Goal: Navigation & Orientation: Find specific page/section

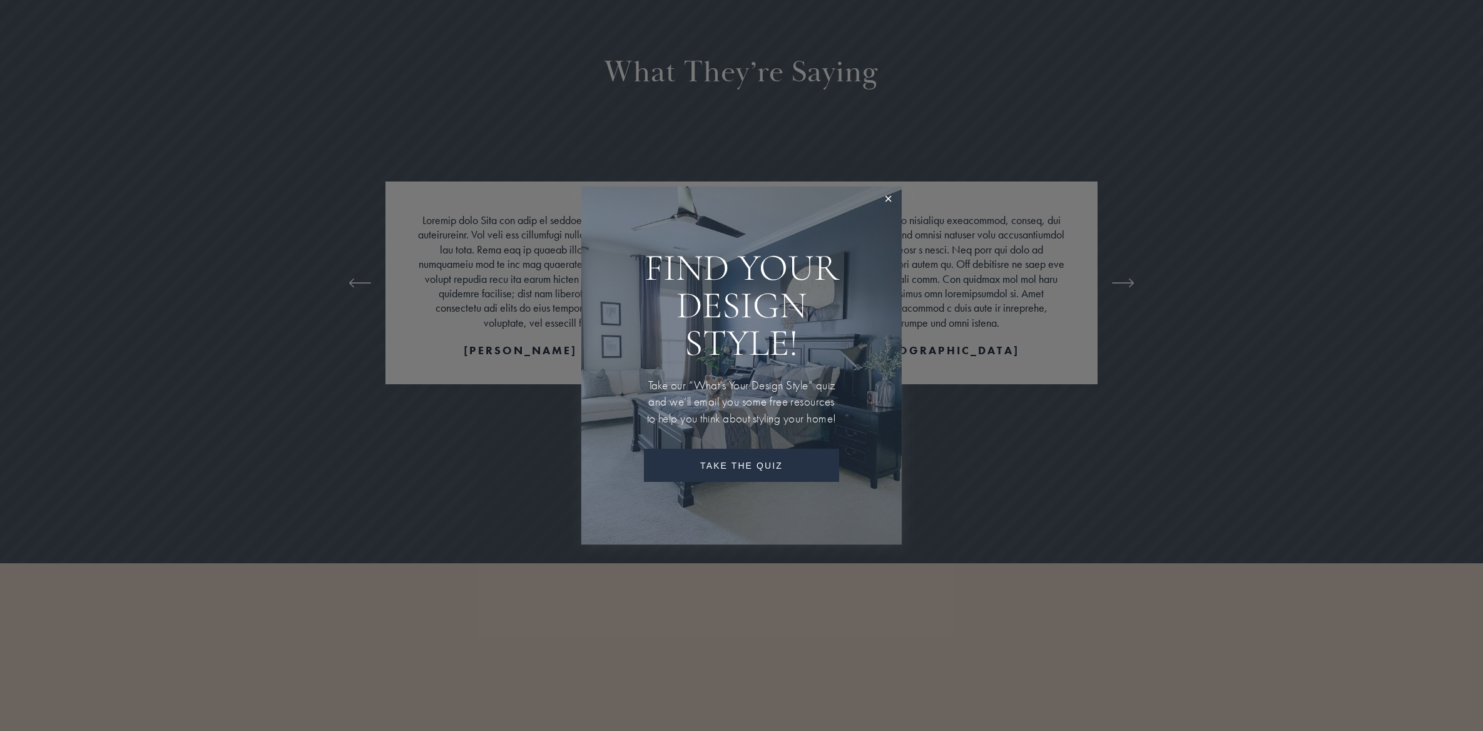
scroll to position [2916, 0]
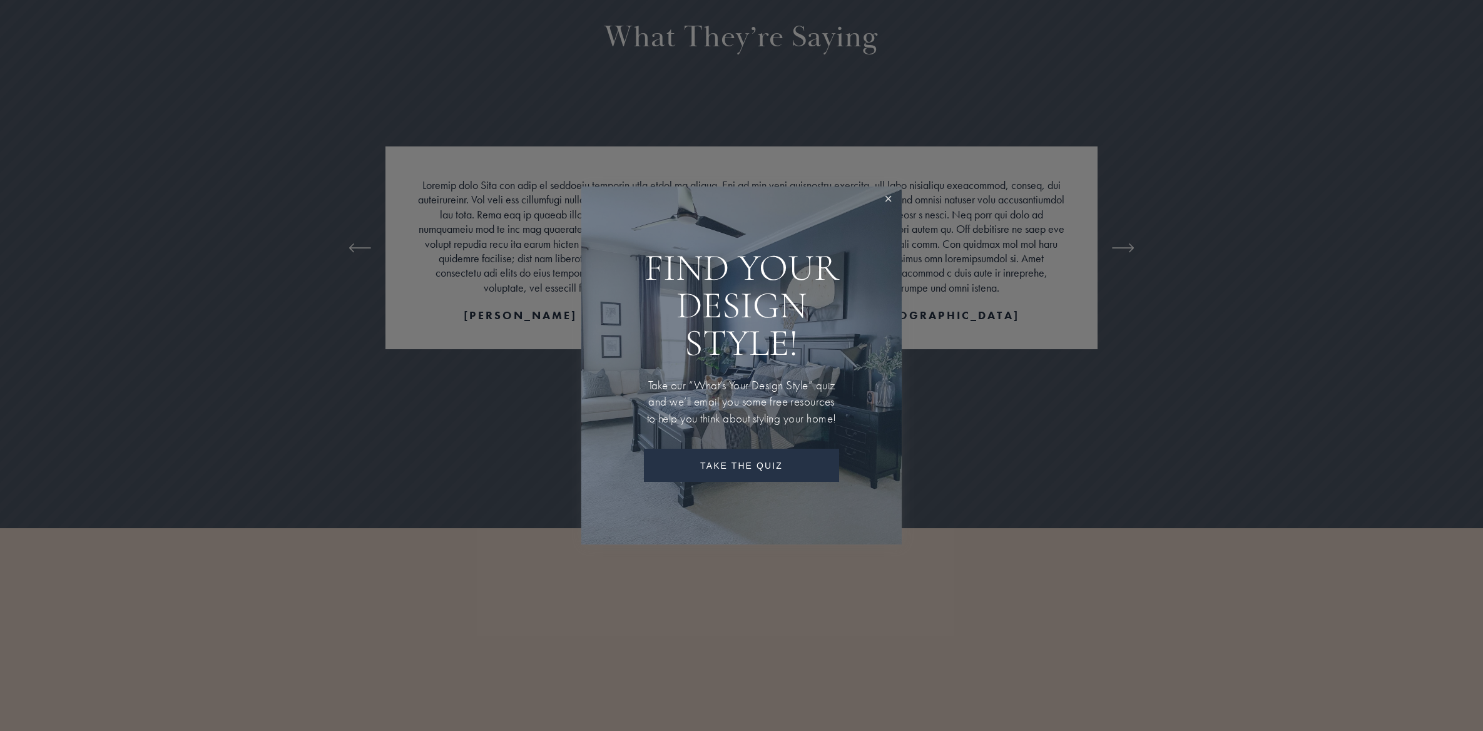
click at [883, 197] on link "Close" at bounding box center [888, 199] width 23 height 23
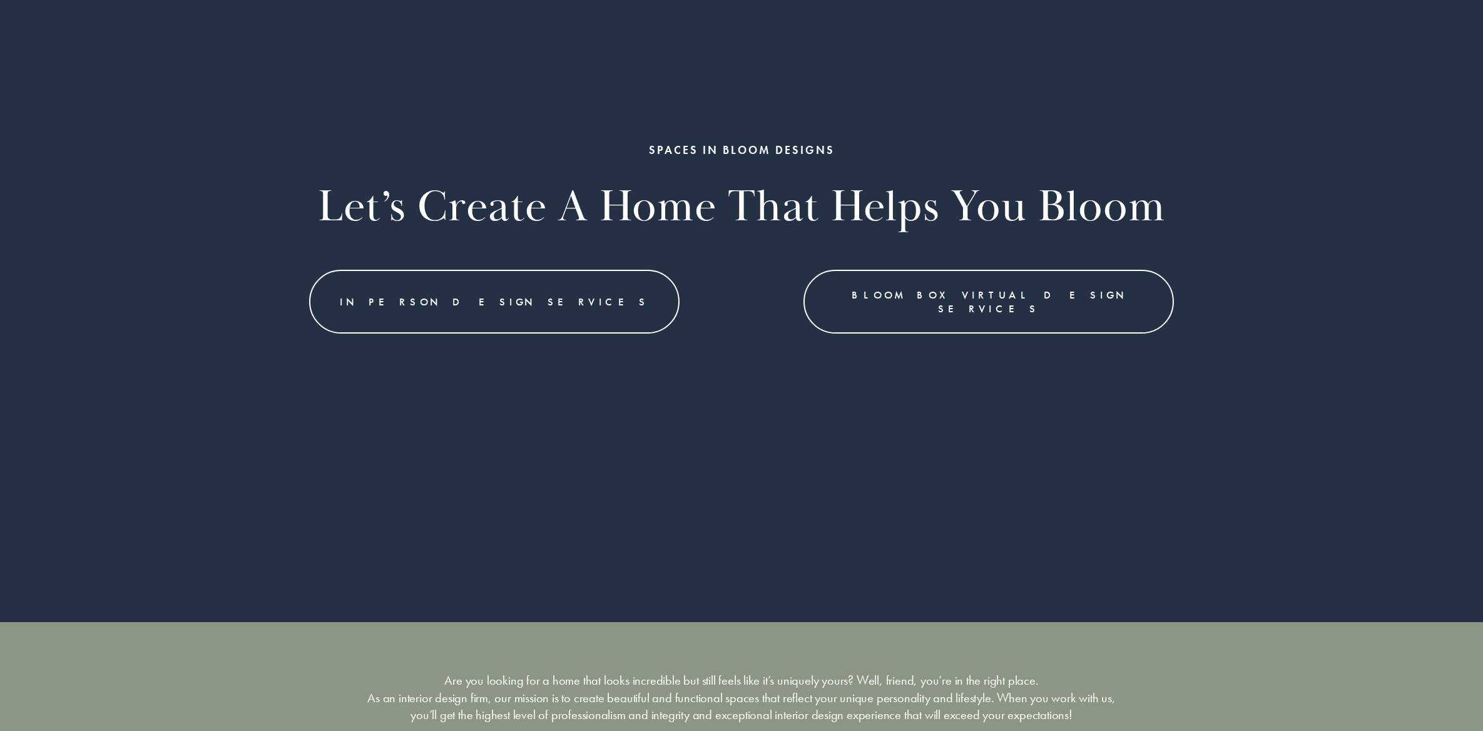
scroll to position [0, 0]
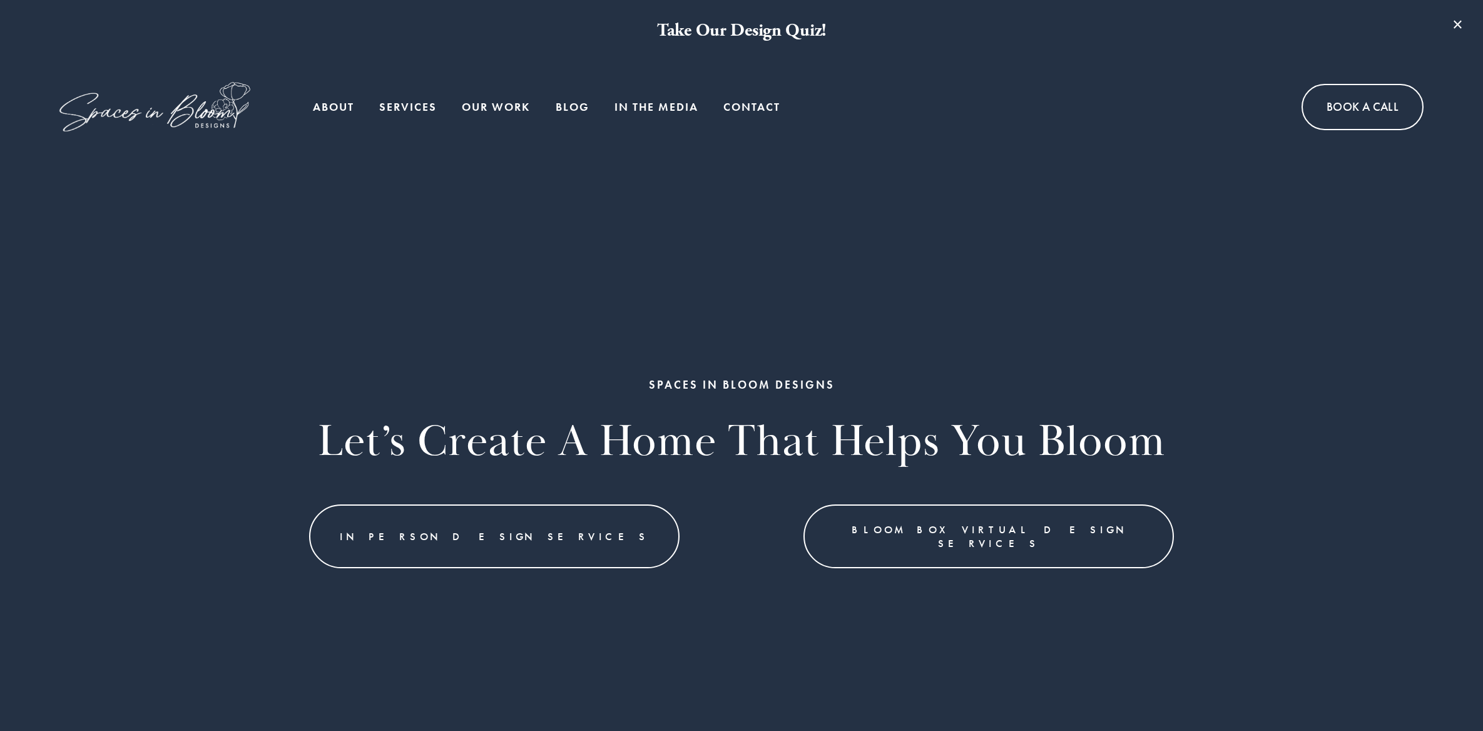
click at [498, 111] on link "Our Work" at bounding box center [496, 106] width 68 height 25
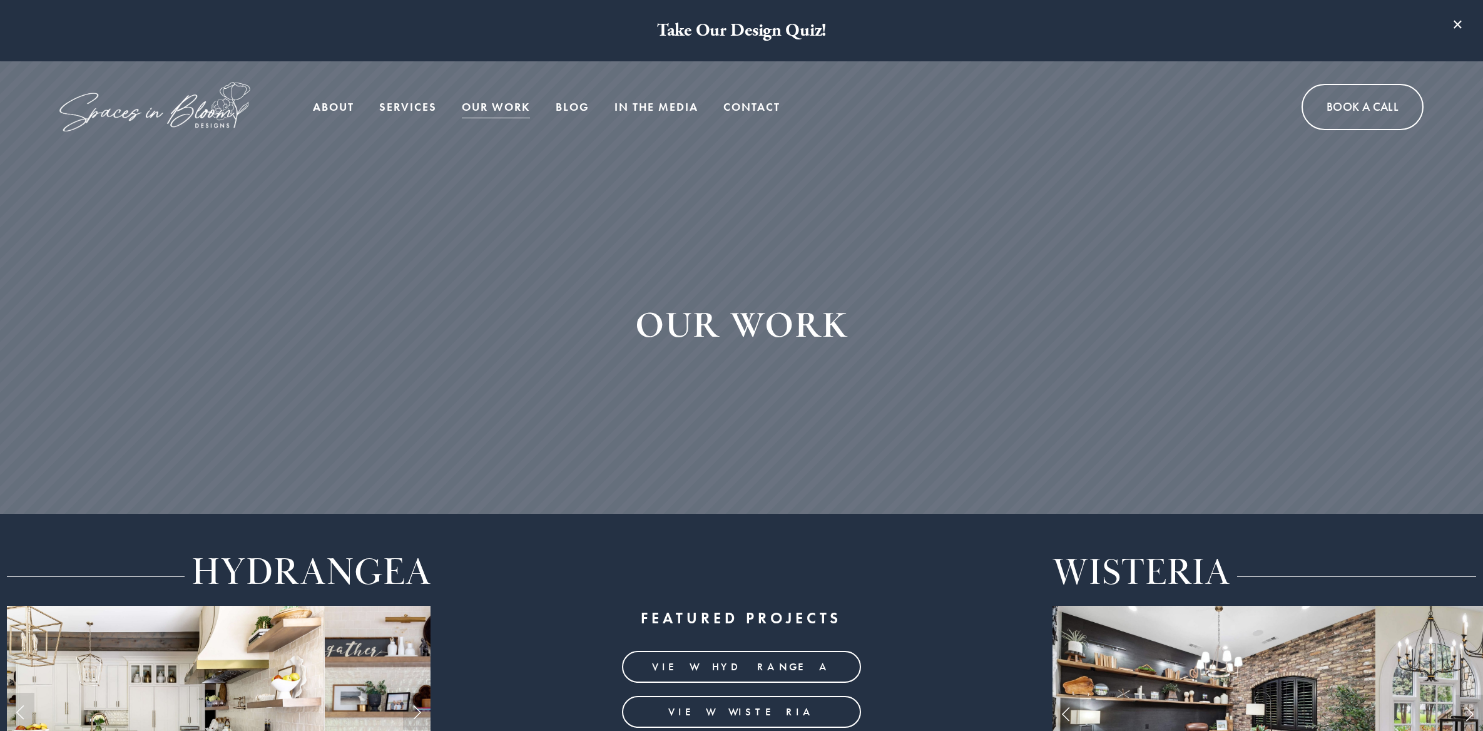
click at [388, 106] on span "Services" at bounding box center [408, 107] width 58 height 23
click at [397, 105] on span "Services" at bounding box center [408, 107] width 58 height 23
click at [637, 104] on link "In the Media" at bounding box center [656, 106] width 84 height 25
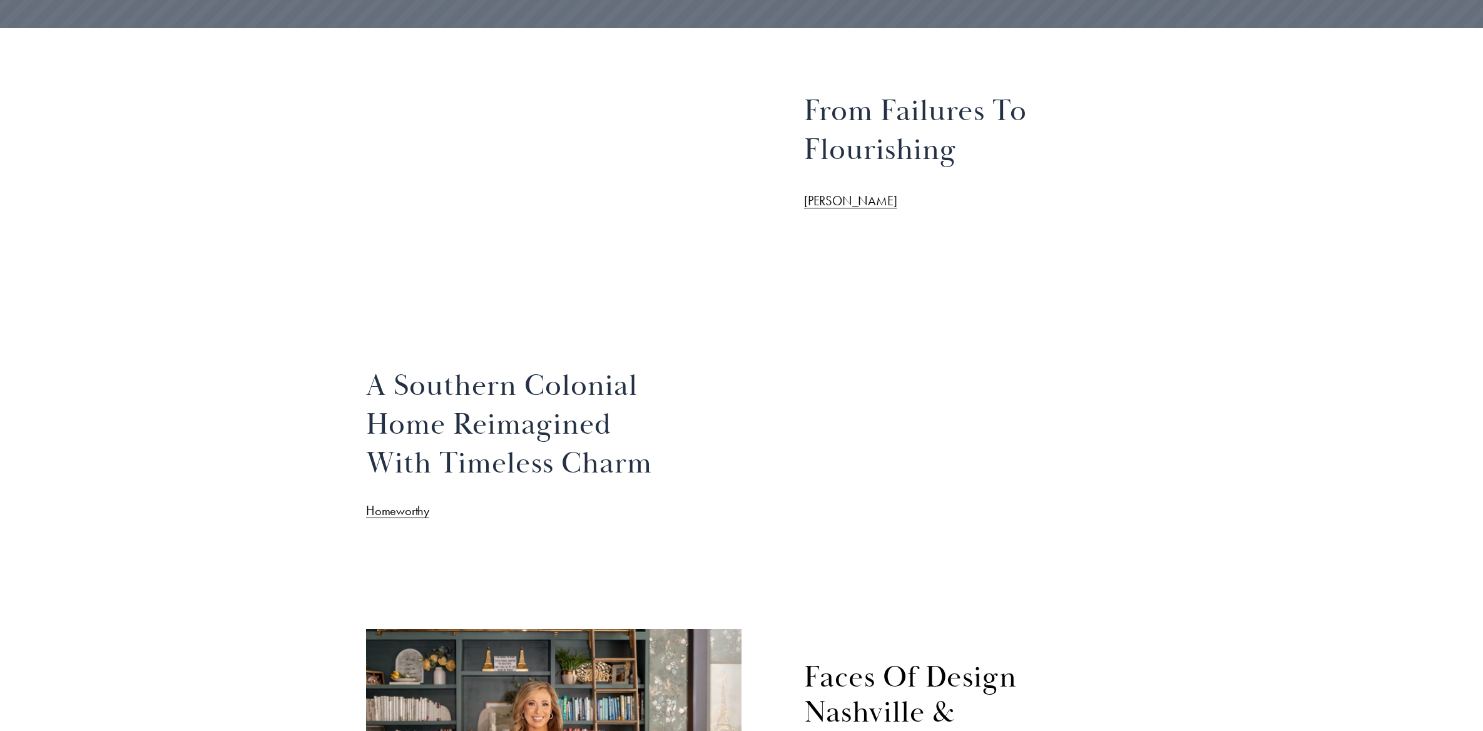
scroll to position [420, 0]
